Goal: Navigation & Orientation: Find specific page/section

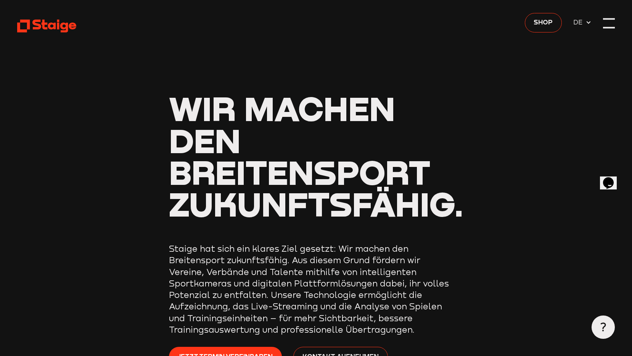
click at [610, 23] on div at bounding box center [608, 22] width 11 height 11
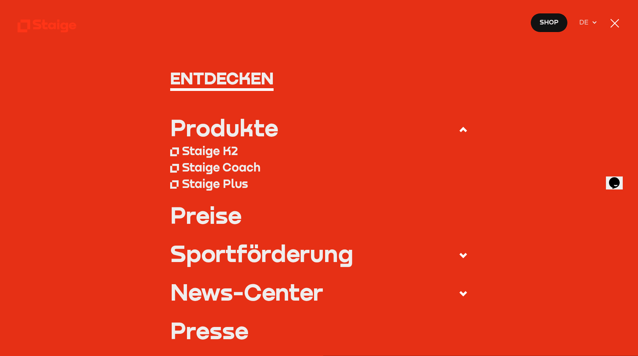
click at [212, 80] on h1 "Entdecken" at bounding box center [318, 78] width 297 height 18
click at [34, 27] on use at bounding box center [47, 26] width 59 height 13
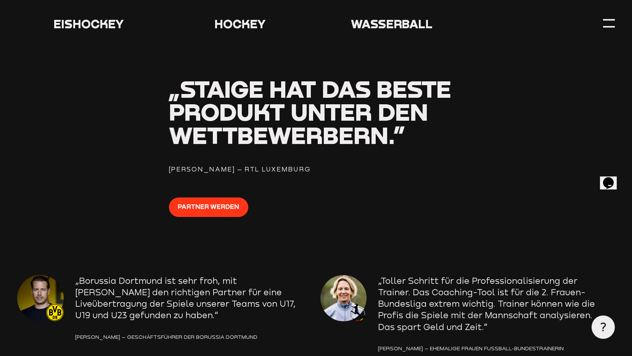
scroll to position [839, 0]
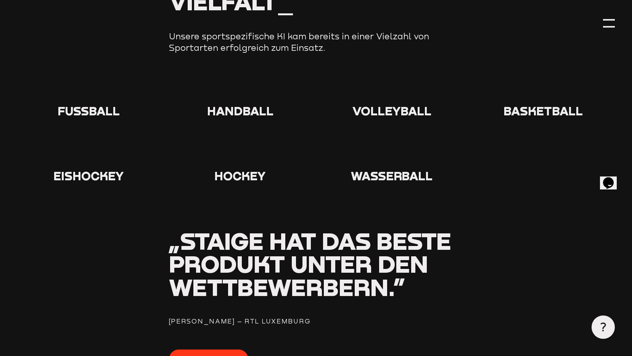
click at [81, 90] on icon at bounding box center [89, 89] width 24 height 24
click at [89, 95] on icon at bounding box center [89, 89] width 24 height 24
click at [89, 113] on span "Fußball" at bounding box center [89, 110] width 62 height 14
click at [92, 92] on icon at bounding box center [89, 89] width 24 height 24
